Goal: Complete application form

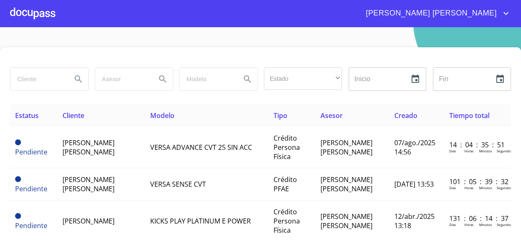
scroll to position [152, 0]
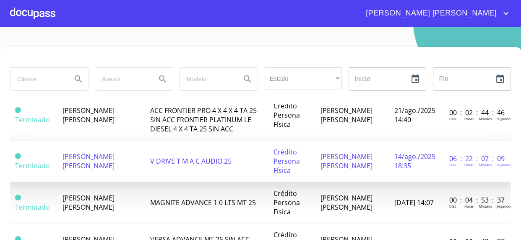
click at [96, 182] on td "[PERSON_NAME] [PERSON_NAME]" at bounding box center [101, 162] width 88 height 42
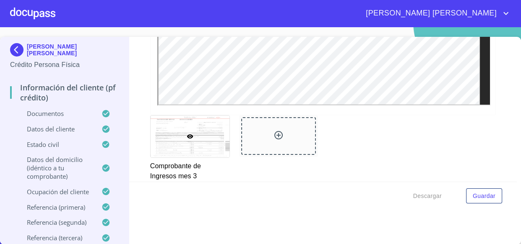
scroll to position [1518, 0]
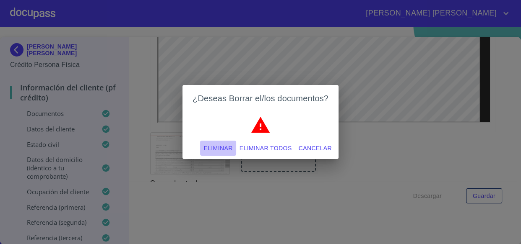
click at [212, 150] on span "Eliminar" at bounding box center [217, 148] width 29 height 10
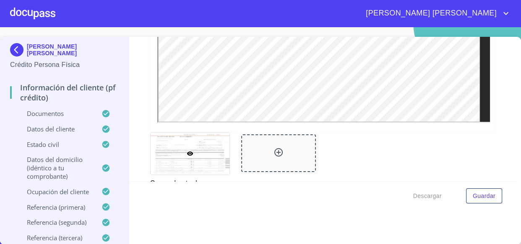
scroll to position [1632, 0]
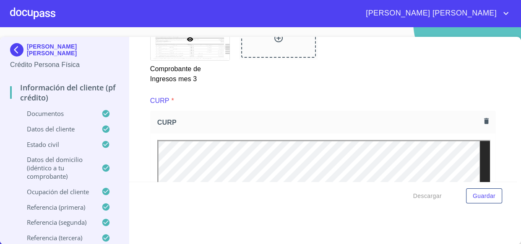
click at [483, 194] on span "Guardar" at bounding box center [483, 196] width 23 height 10
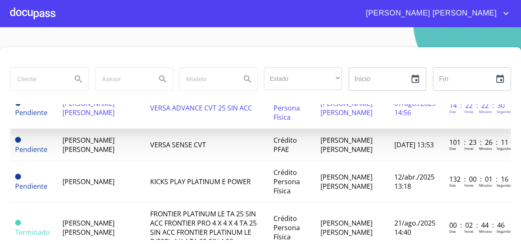
scroll to position [76, 0]
